Goal: Information Seeking & Learning: Learn about a topic

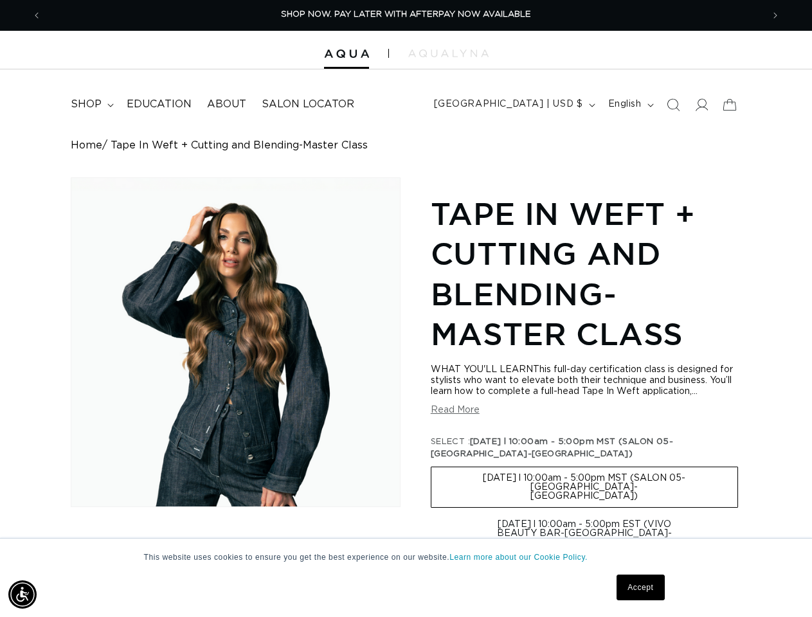
scroll to position [0, 1442]
click at [406, 309] on div "Skip to product information Open media 1 in modal 1 / of 1 Tape In Weft + Cutti…" at bounding box center [406, 551] width 670 height 746
click at [23, 595] on img "Accessibility Menu" at bounding box center [22, 595] width 28 height 28
